Goal: Book appointment/travel/reservation

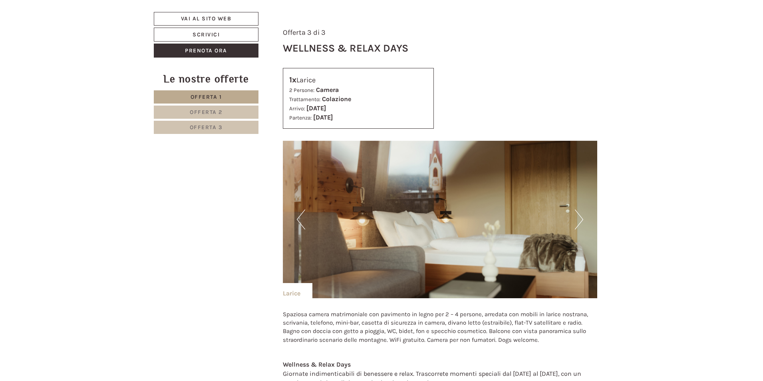
scroll to position [1879, 0]
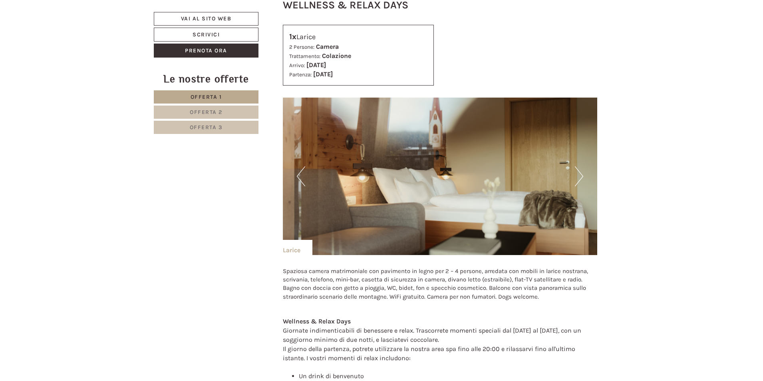
click at [578, 177] on button "Next" at bounding box center [579, 176] width 8 height 20
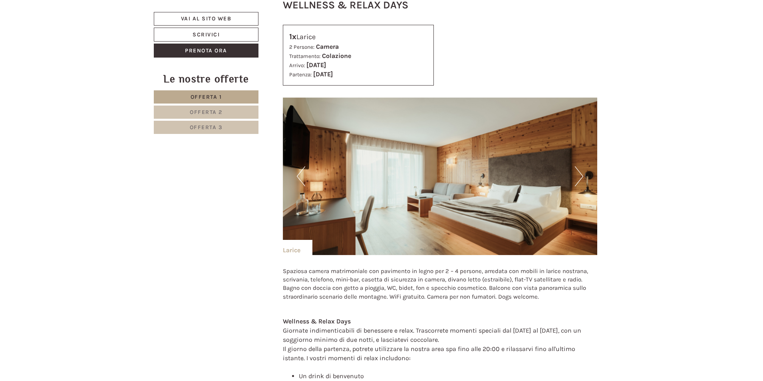
click at [578, 177] on button "Next" at bounding box center [579, 176] width 8 height 20
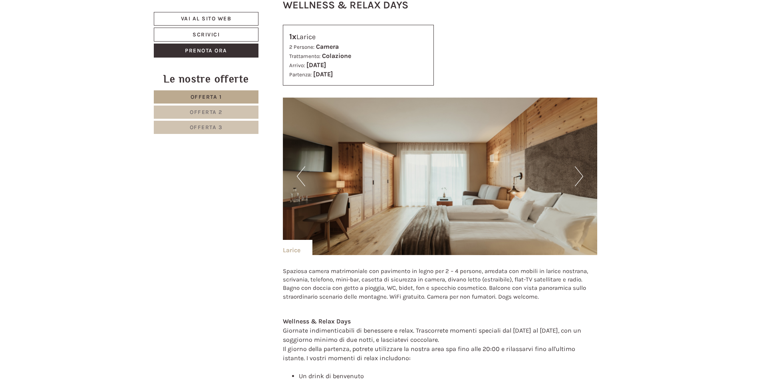
click at [578, 177] on button "Next" at bounding box center [579, 176] width 8 height 20
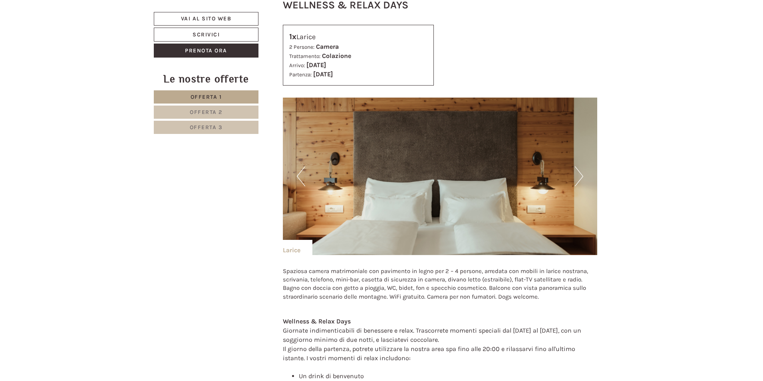
click at [578, 177] on button "Next" at bounding box center [579, 176] width 8 height 20
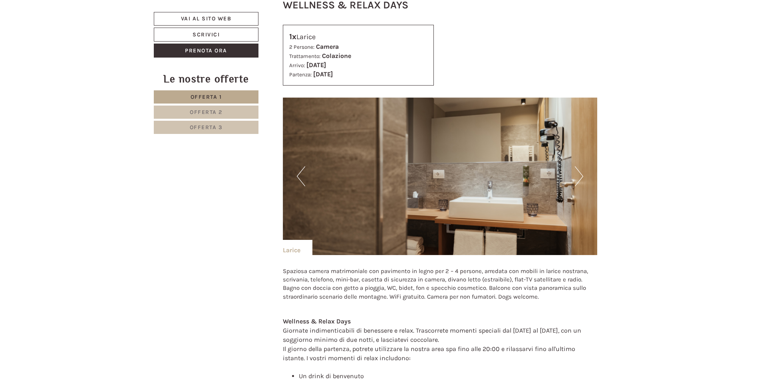
click at [578, 177] on button "Next" at bounding box center [579, 176] width 8 height 20
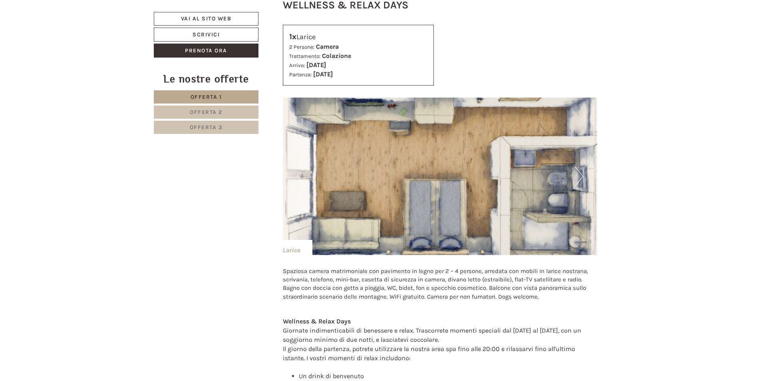
click at [301, 172] on button "Previous" at bounding box center [301, 176] width 8 height 20
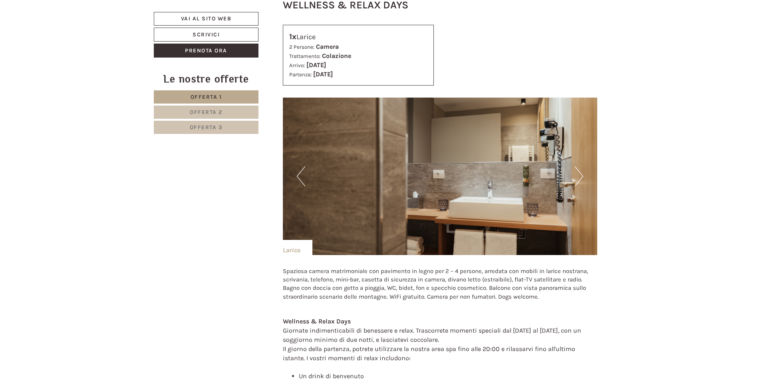
click at [580, 174] on button "Next" at bounding box center [579, 176] width 8 height 20
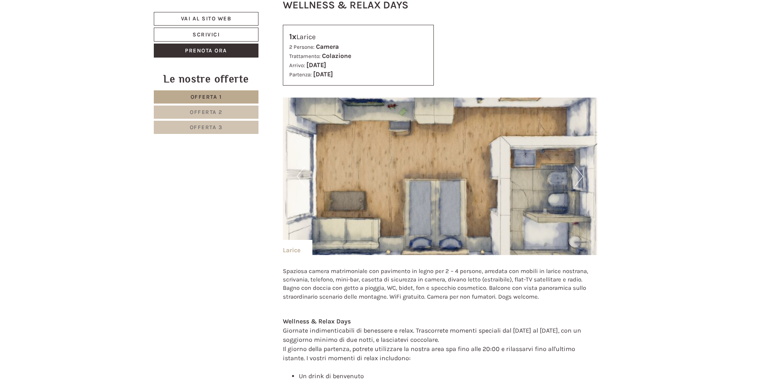
click at [580, 174] on button "Next" at bounding box center [579, 176] width 8 height 20
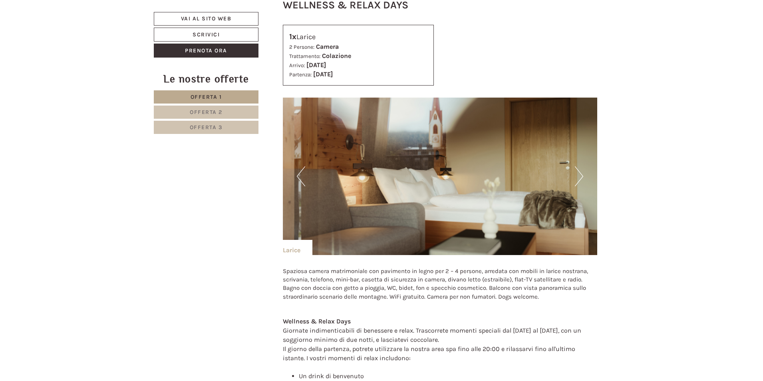
click at [580, 174] on button "Next" at bounding box center [579, 176] width 8 height 20
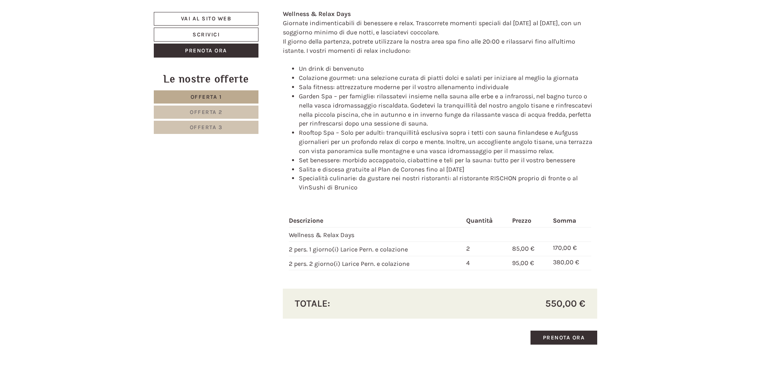
scroll to position [2278, 0]
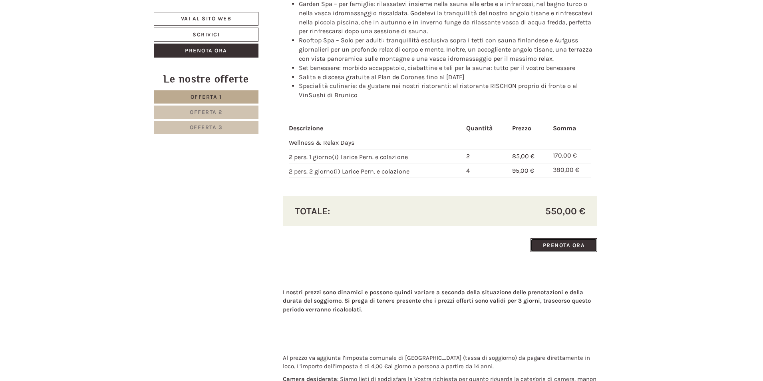
click at [569, 249] on link "Prenota ora" at bounding box center [564, 245] width 67 height 14
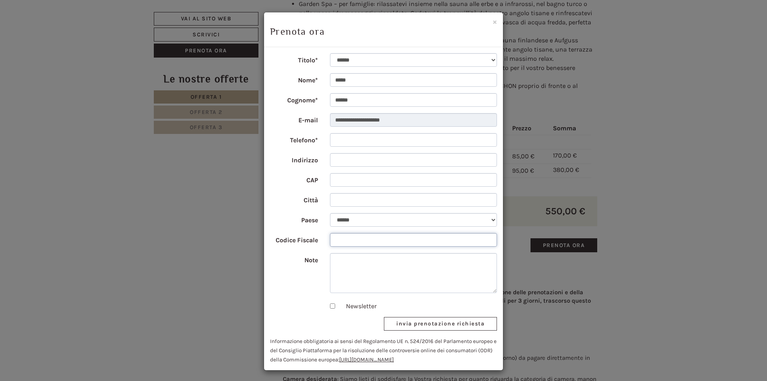
click at [438, 239] on input "Codice Fiscale" at bounding box center [413, 240] width 167 height 14
click at [442, 219] on select "**********" at bounding box center [413, 220] width 167 height 14
select select "**"
click at [330, 213] on select "**********" at bounding box center [413, 220] width 167 height 14
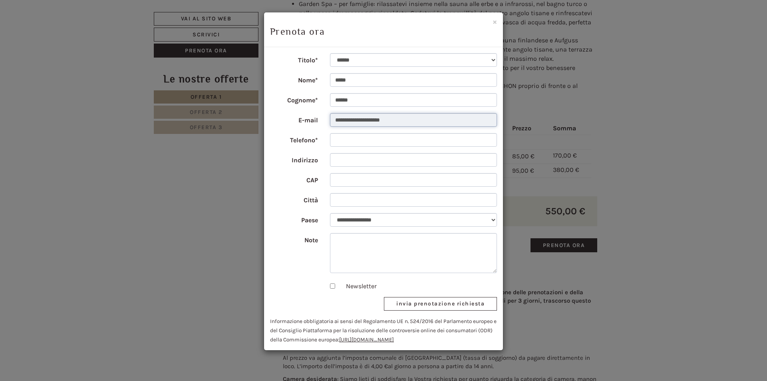
click at [374, 120] on input "**********" at bounding box center [413, 120] width 167 height 14
drag, startPoint x: 402, startPoint y: 120, endPoint x: 354, endPoint y: 120, distance: 48.4
click at [354, 120] on input "**********" at bounding box center [413, 120] width 167 height 14
click at [497, 22] on div "× Prenota ora" at bounding box center [383, 29] width 239 height 35
click at [496, 22] on button "×" at bounding box center [495, 22] width 4 height 8
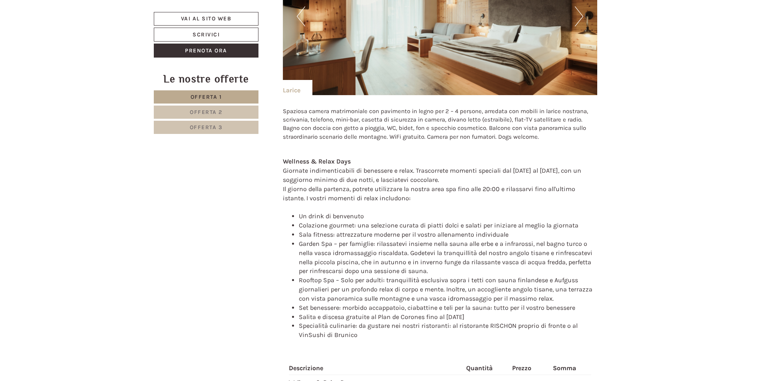
scroll to position [1919, 0]
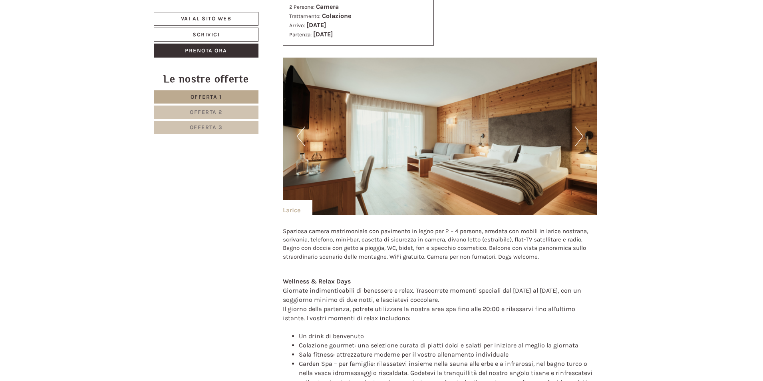
click at [574, 142] on img at bounding box center [440, 136] width 315 height 157
click at [573, 137] on img at bounding box center [440, 136] width 315 height 157
click at [580, 133] on button "Next" at bounding box center [579, 136] width 8 height 20
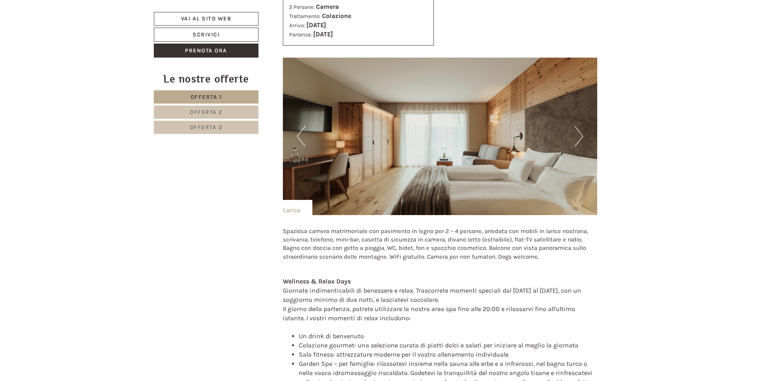
click at [587, 135] on img at bounding box center [440, 136] width 315 height 157
click at [575, 134] on button "Next" at bounding box center [579, 136] width 8 height 20
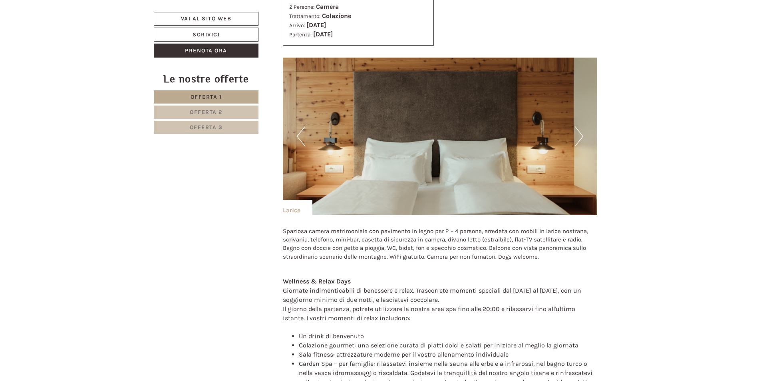
click at [575, 134] on button "Next" at bounding box center [579, 136] width 8 height 20
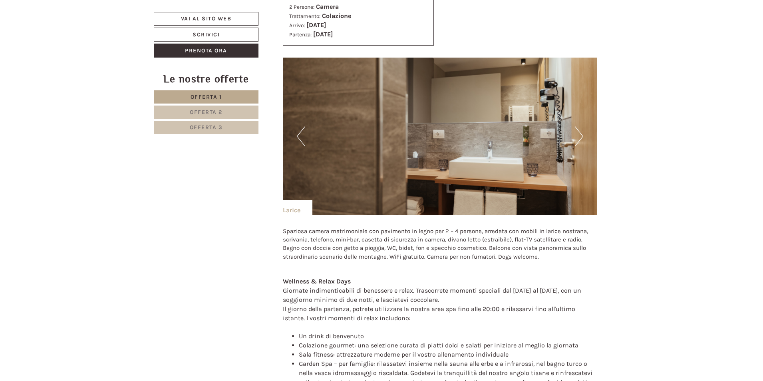
click at [575, 134] on button "Next" at bounding box center [579, 136] width 8 height 20
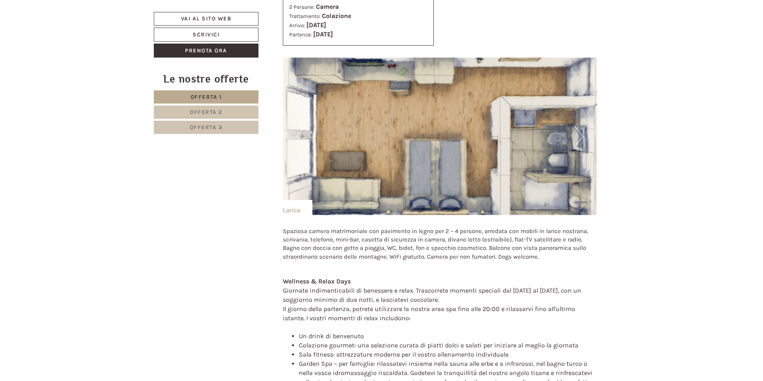
click at [575, 134] on button "Next" at bounding box center [579, 136] width 8 height 20
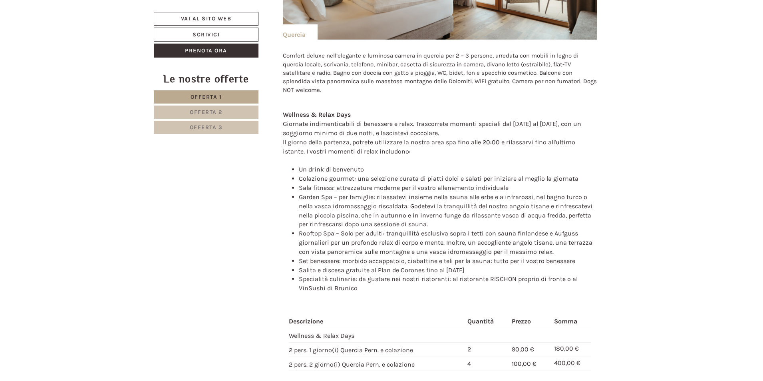
scroll to position [1239, 0]
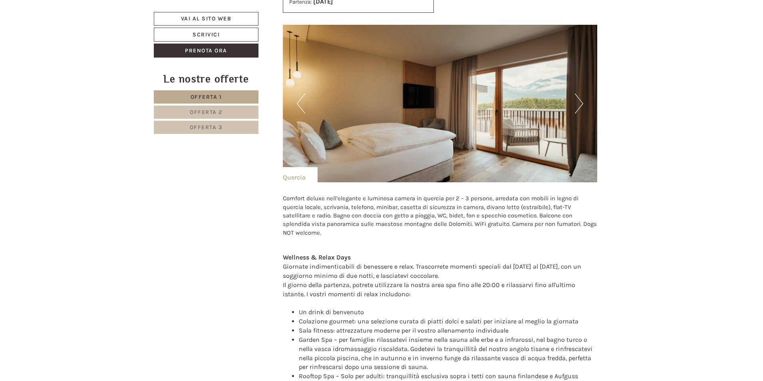
click at [580, 104] on button "Next" at bounding box center [579, 104] width 8 height 20
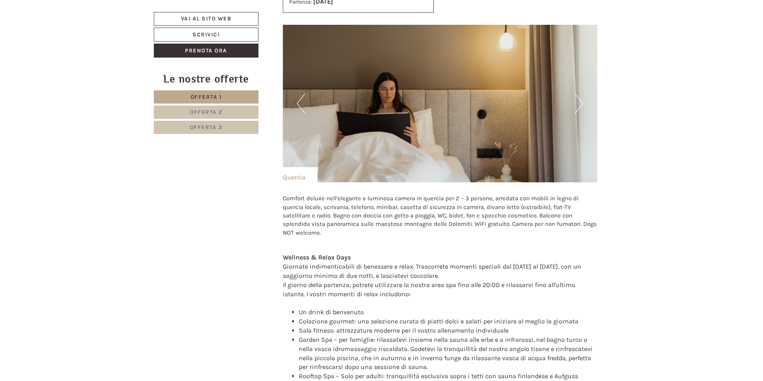
click at [580, 104] on button "Next" at bounding box center [579, 104] width 8 height 20
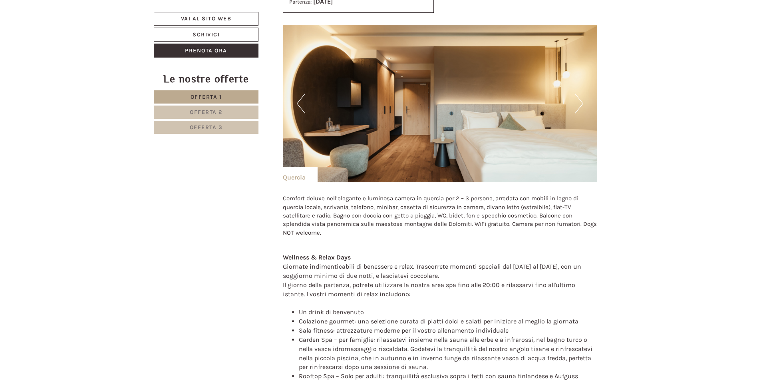
click at [580, 104] on button "Next" at bounding box center [579, 104] width 8 height 20
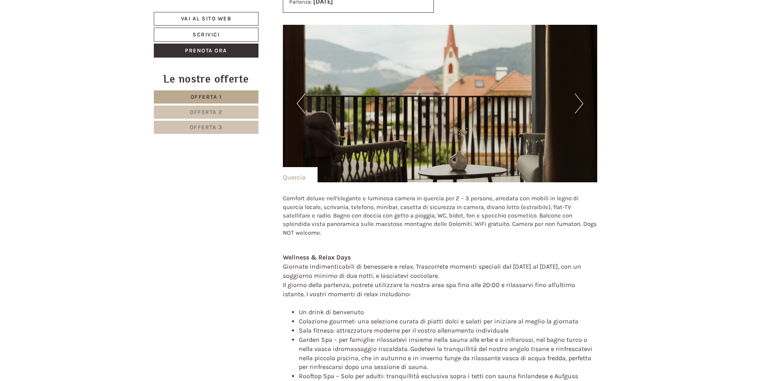
click at [580, 104] on button "Next" at bounding box center [579, 104] width 8 height 20
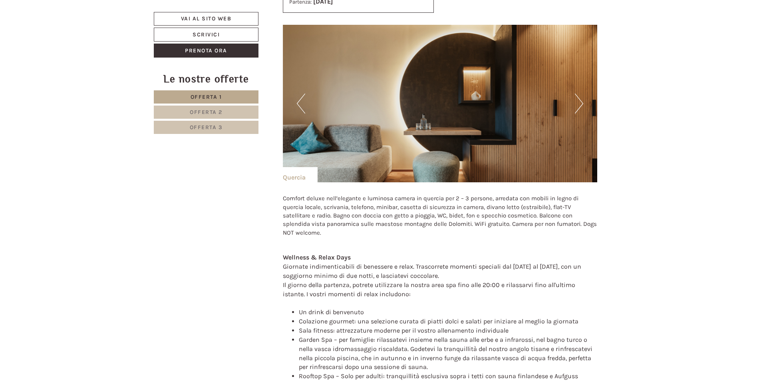
click at [580, 104] on button "Next" at bounding box center [579, 104] width 8 height 20
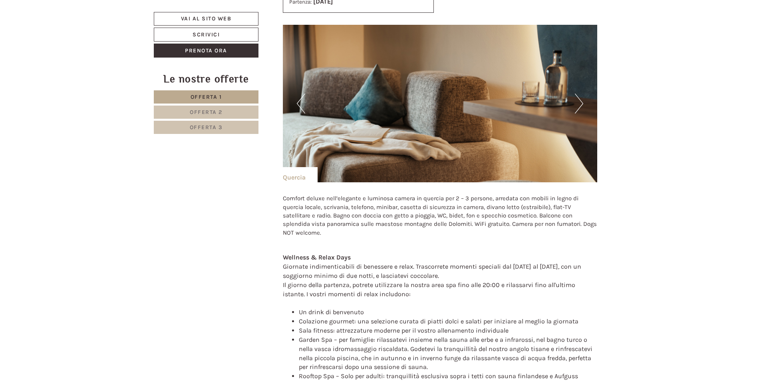
click at [580, 104] on button "Next" at bounding box center [579, 104] width 8 height 20
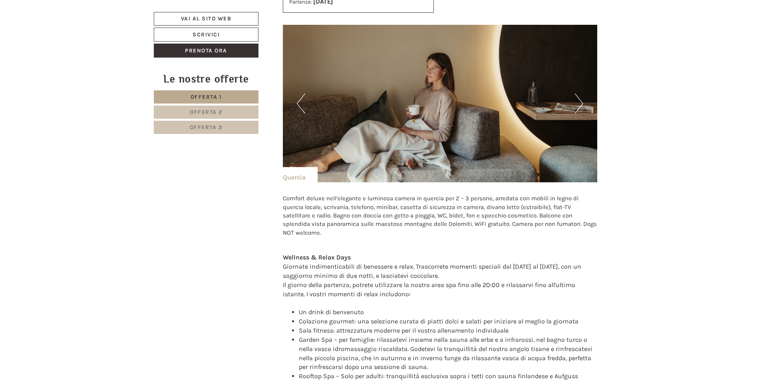
click at [580, 104] on button "Next" at bounding box center [579, 104] width 8 height 20
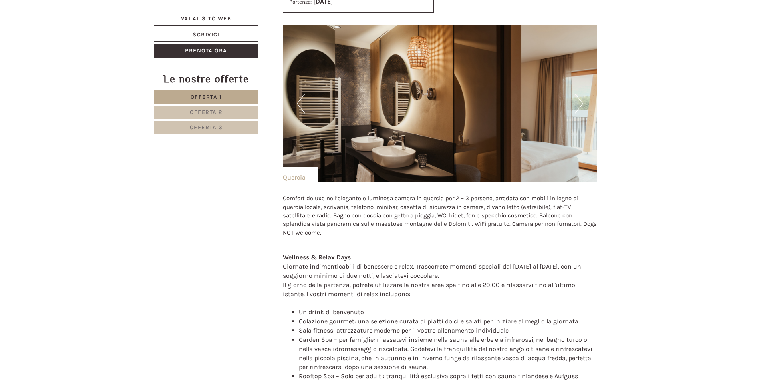
click at [576, 97] on button "Next" at bounding box center [579, 104] width 8 height 20
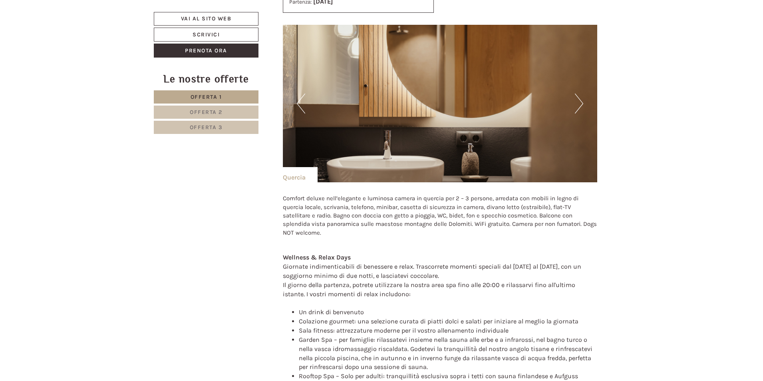
click at [579, 100] on button "Next" at bounding box center [579, 104] width 8 height 20
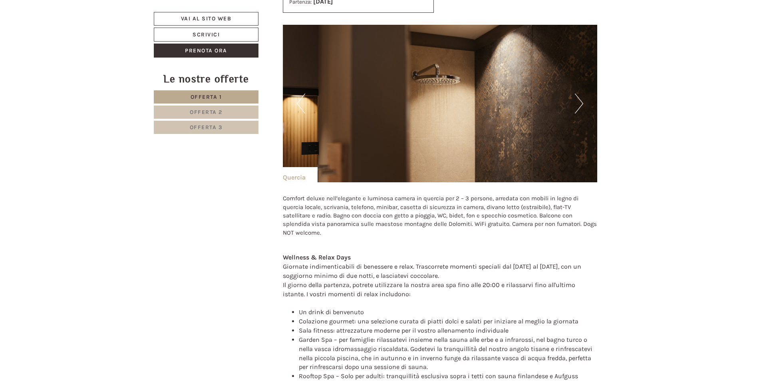
click at [579, 100] on button "Next" at bounding box center [579, 104] width 8 height 20
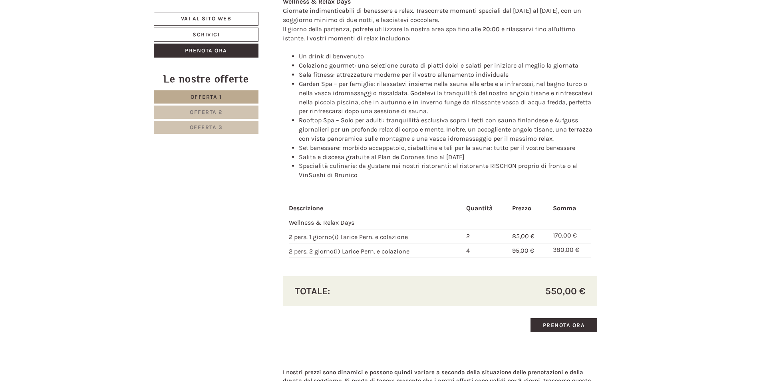
scroll to position [2438, 0]
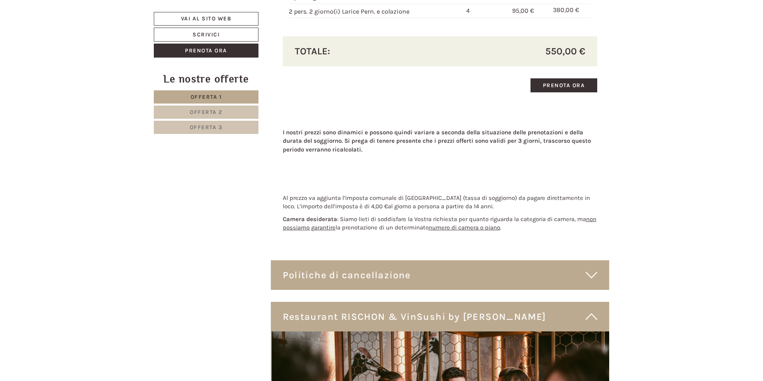
click at [480, 269] on div "Politiche di cancellazione" at bounding box center [440, 275] width 339 height 30
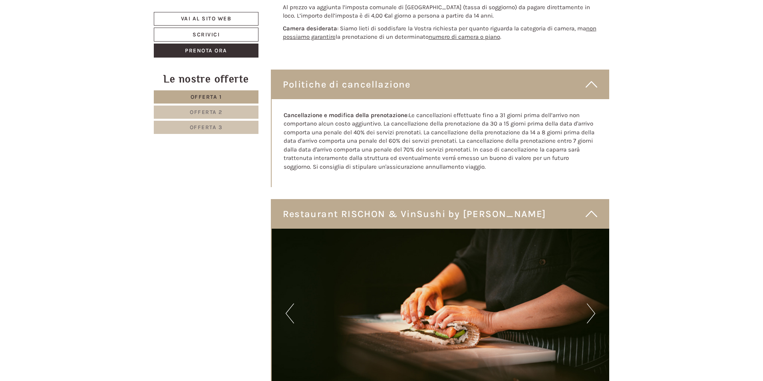
scroll to position [2558, 0]
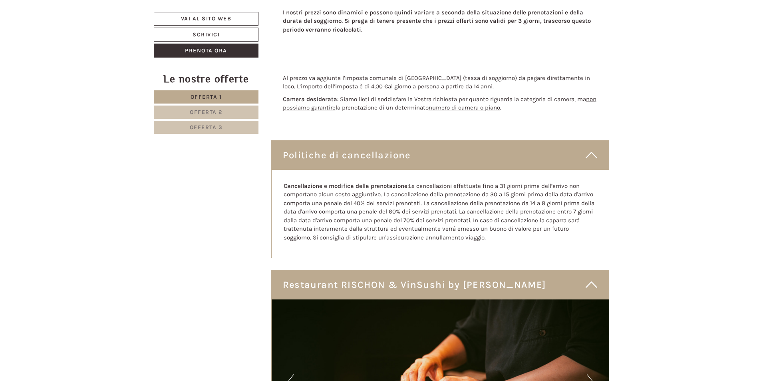
click at [686, 111] on div "Buon giorno Signora Konjuh, Vacanze semplicemente belle. Tutto a disposizione: …" at bounding box center [381, 295] width 763 height 5110
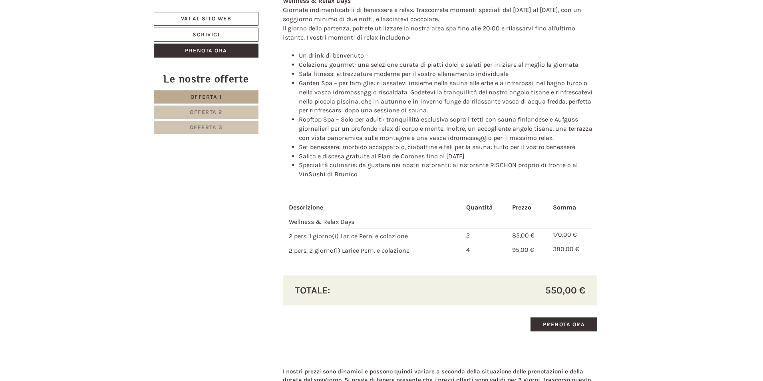
scroll to position [2198, 0]
